Goal: Information Seeking & Learning: Check status

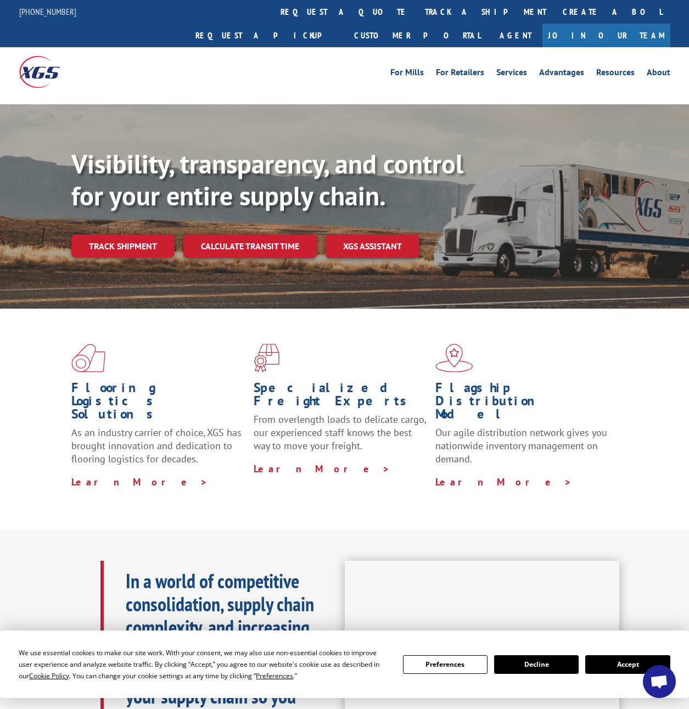
drag, startPoint x: 101, startPoint y: 222, endPoint x: 196, endPoint y: 224, distance: 95.0
click at [102, 234] on link "Track shipment" at bounding box center [122, 245] width 103 height 23
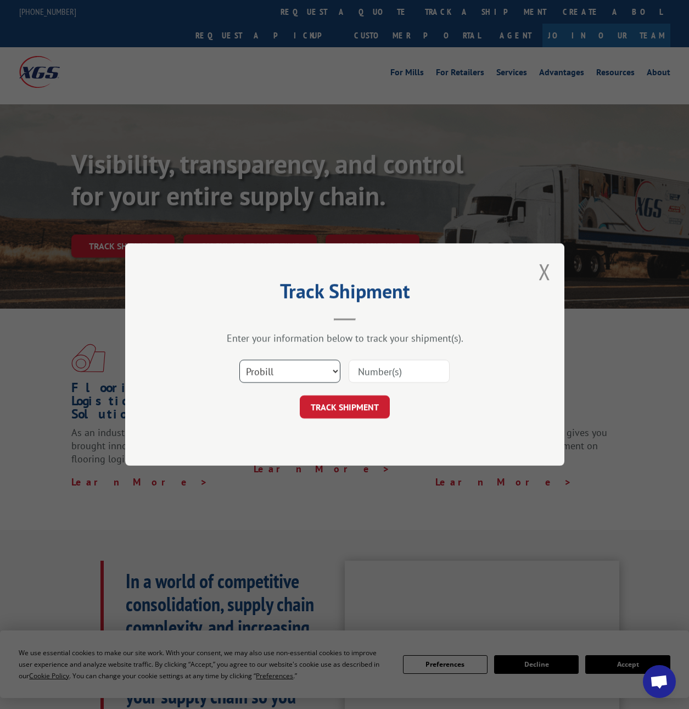
click at [322, 371] on select "Select category... Probill BOL PO" at bounding box center [289, 371] width 101 height 23
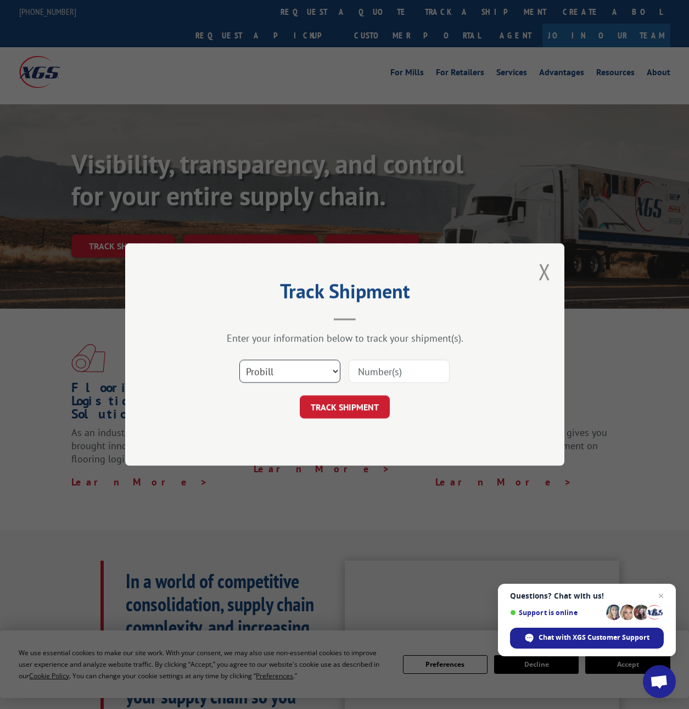
select select "bol"
click at [239, 360] on select "Select category... Probill BOL PO" at bounding box center [289, 371] width 101 height 23
click at [382, 371] on input at bounding box center [399, 371] width 101 height 23
click at [379, 373] on input at bounding box center [399, 371] width 101 height 23
paste input "CP-030783.A"
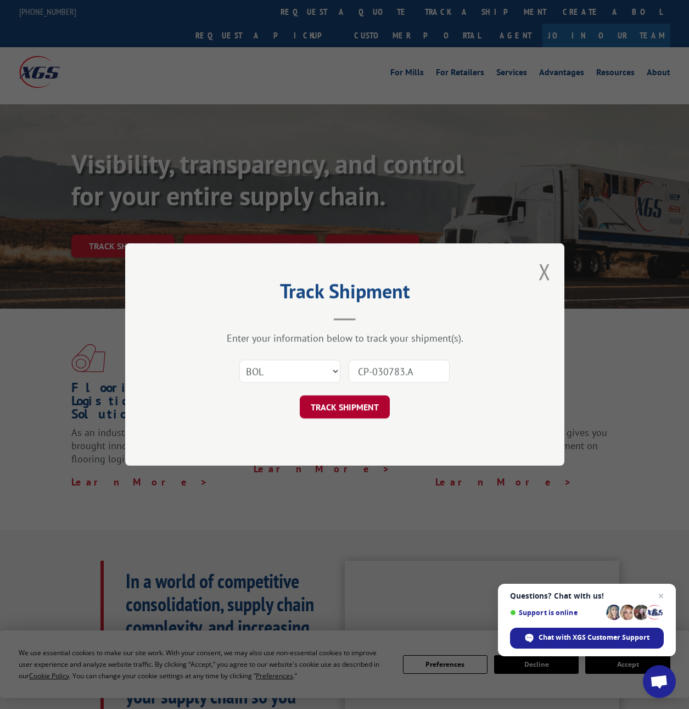
type input "CP-030783.A"
click at [367, 408] on button "TRACK SHIPMENT" at bounding box center [345, 406] width 90 height 23
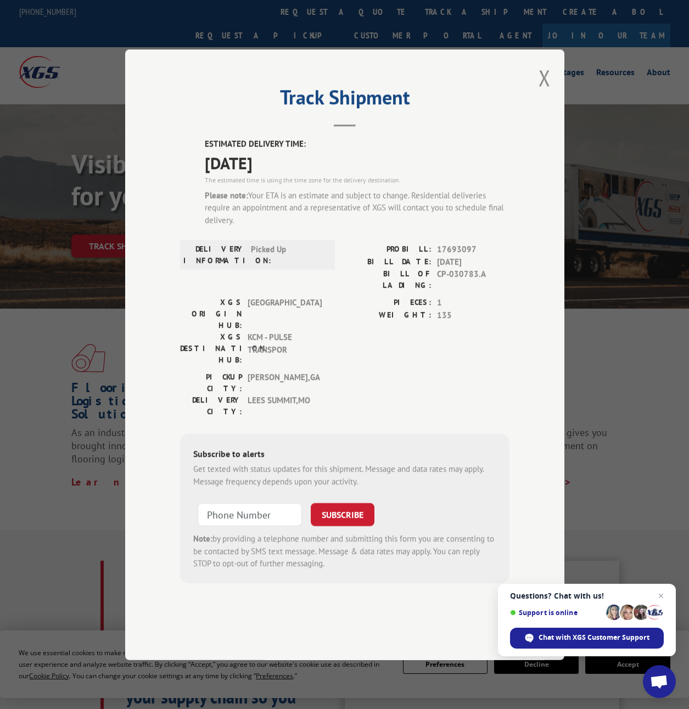
click at [451, 256] on span "17693097" at bounding box center [473, 249] width 72 height 13
click at [450, 256] on span "17693097" at bounding box center [473, 249] width 72 height 13
copy span "17693097"
click at [461, 256] on span "17693097" at bounding box center [473, 249] width 72 height 13
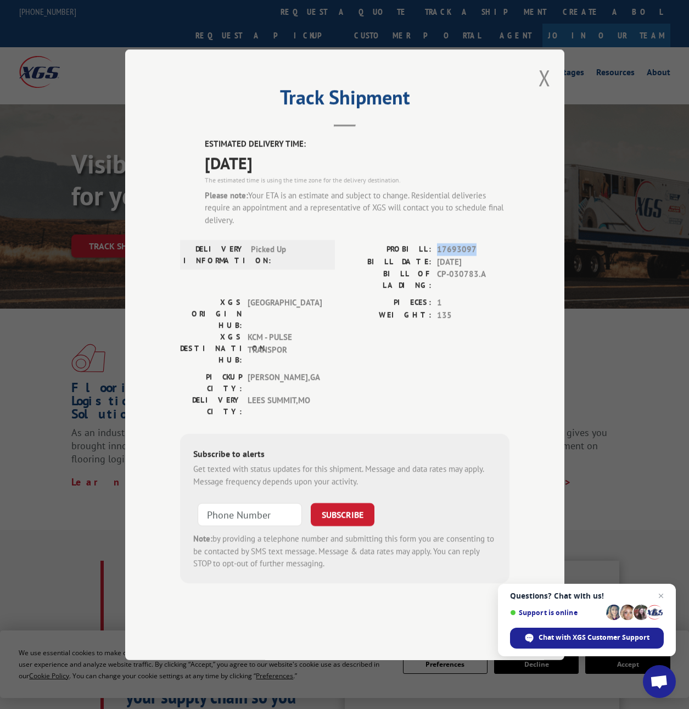
copy span "17693097"
